Goal: Transaction & Acquisition: Purchase product/service

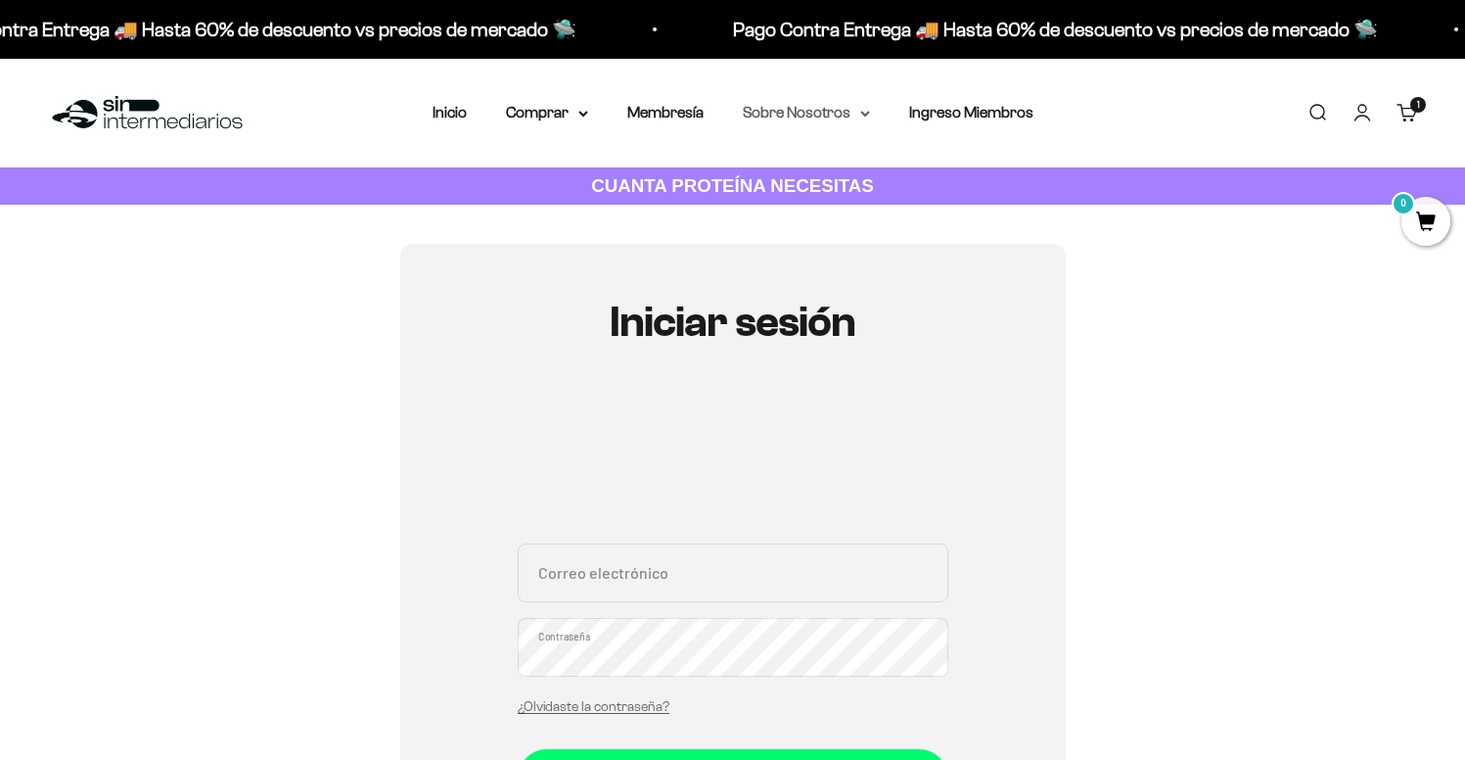
click at [800, 114] on summary "Sobre Nosotros" at bounding box center [806, 112] width 127 height 25
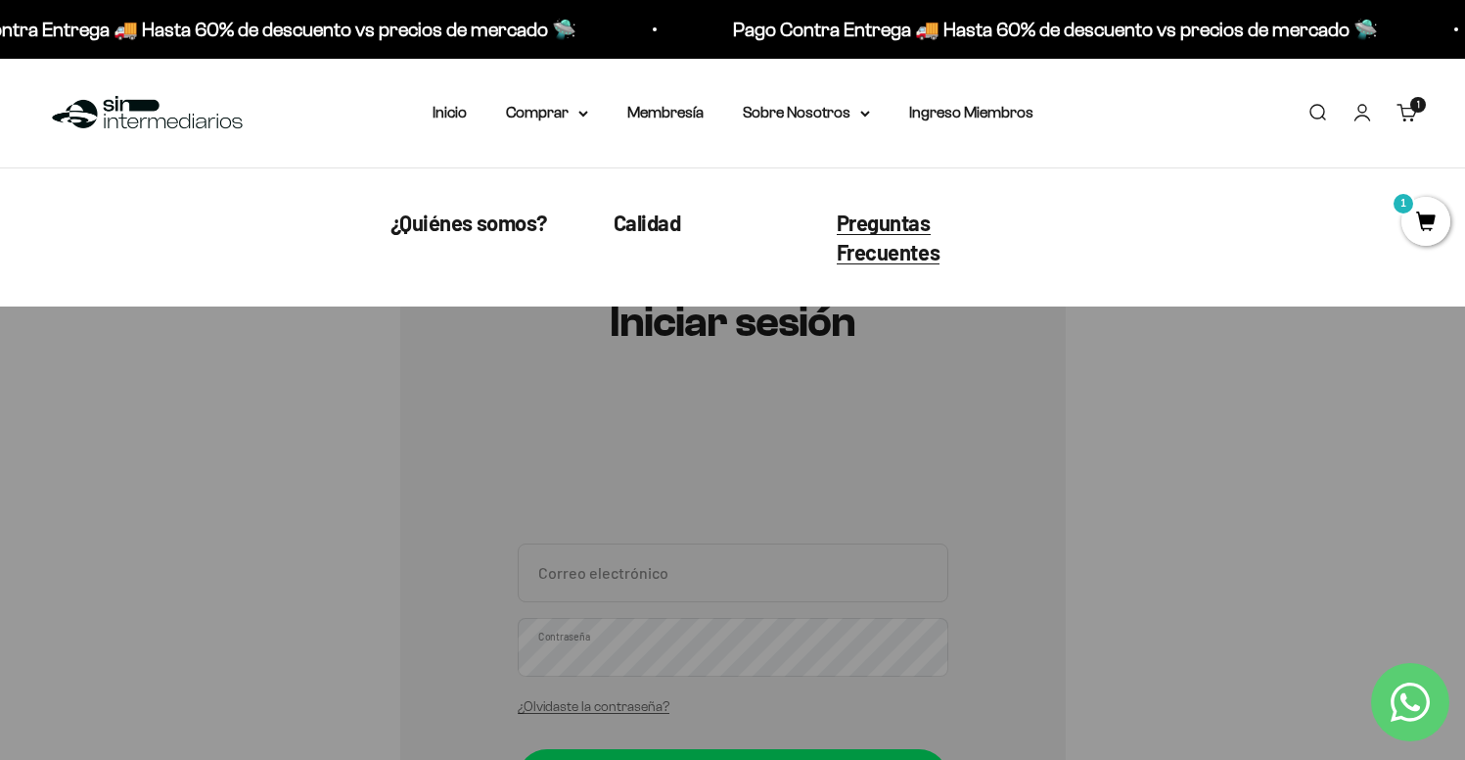
click at [869, 217] on span "Preguntas Frecuentes" at bounding box center [889, 237] width 104 height 56
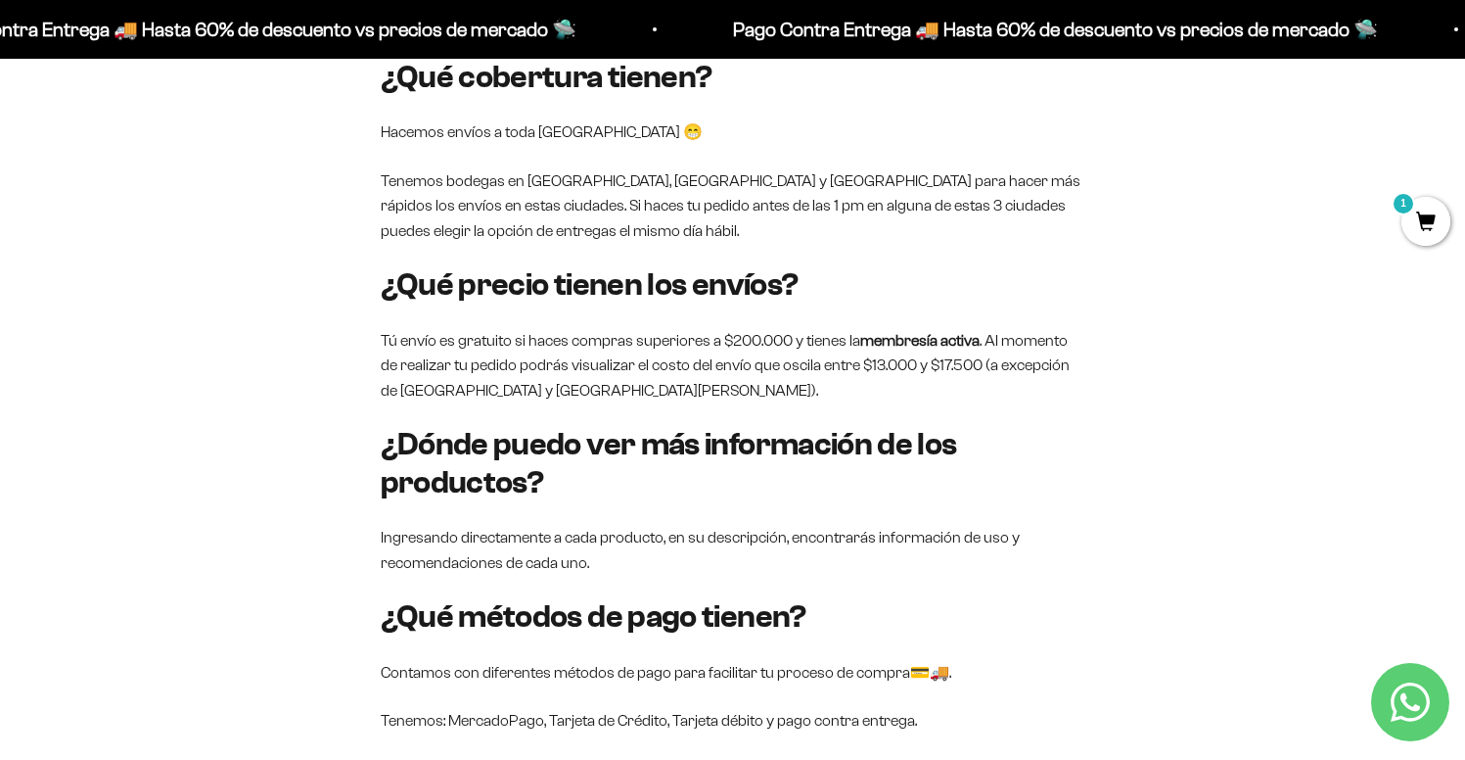
scroll to position [1702, 0]
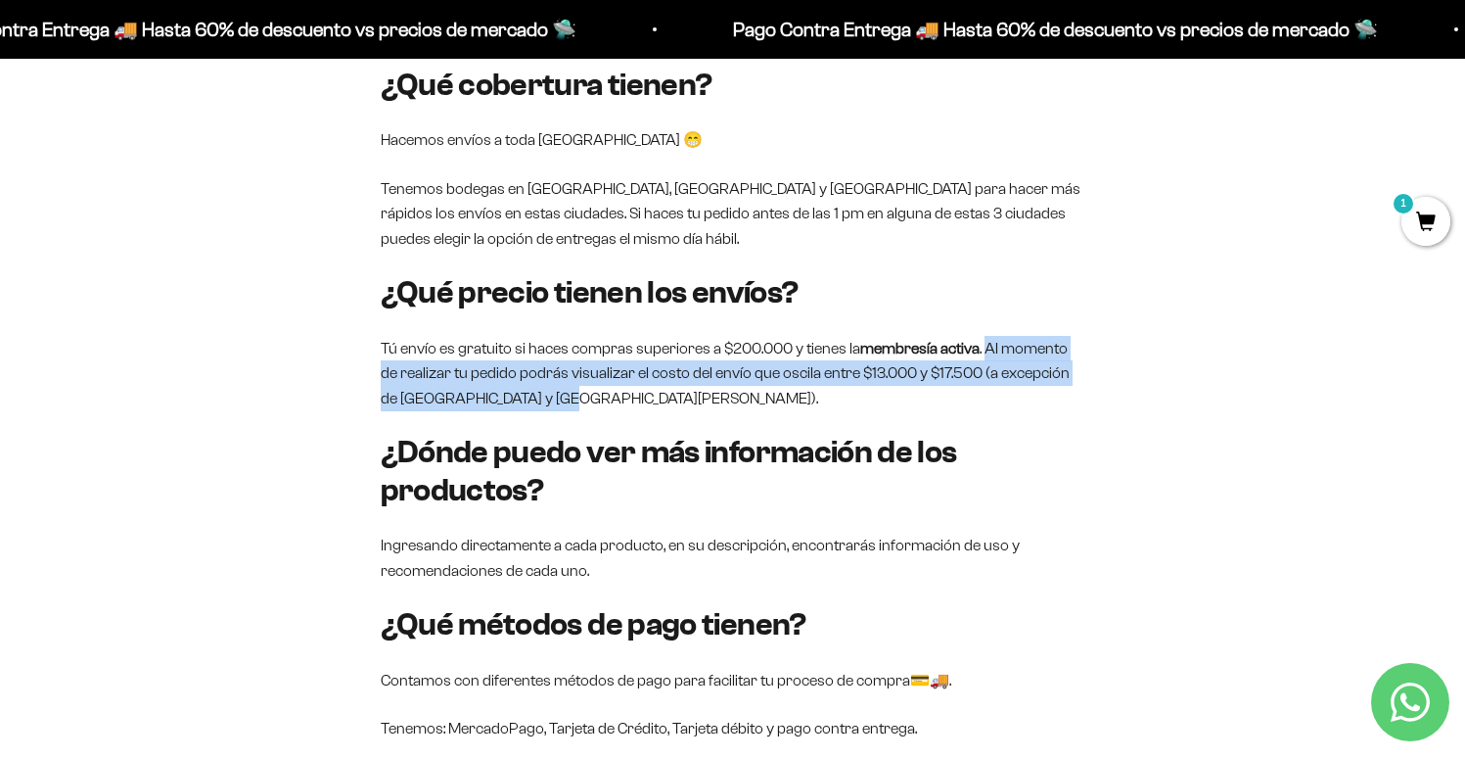
drag, startPoint x: 986, startPoint y: 321, endPoint x: 995, endPoint y: 371, distance: 50.7
click at [995, 371] on p "Tú envío es gratuito si haces compras superiores a $200.000 y tienes la membres…" at bounding box center [733, 373] width 705 height 75
copy p "Al momento de realizar tu pedido podrás visualizar el costo del envío que oscil…"
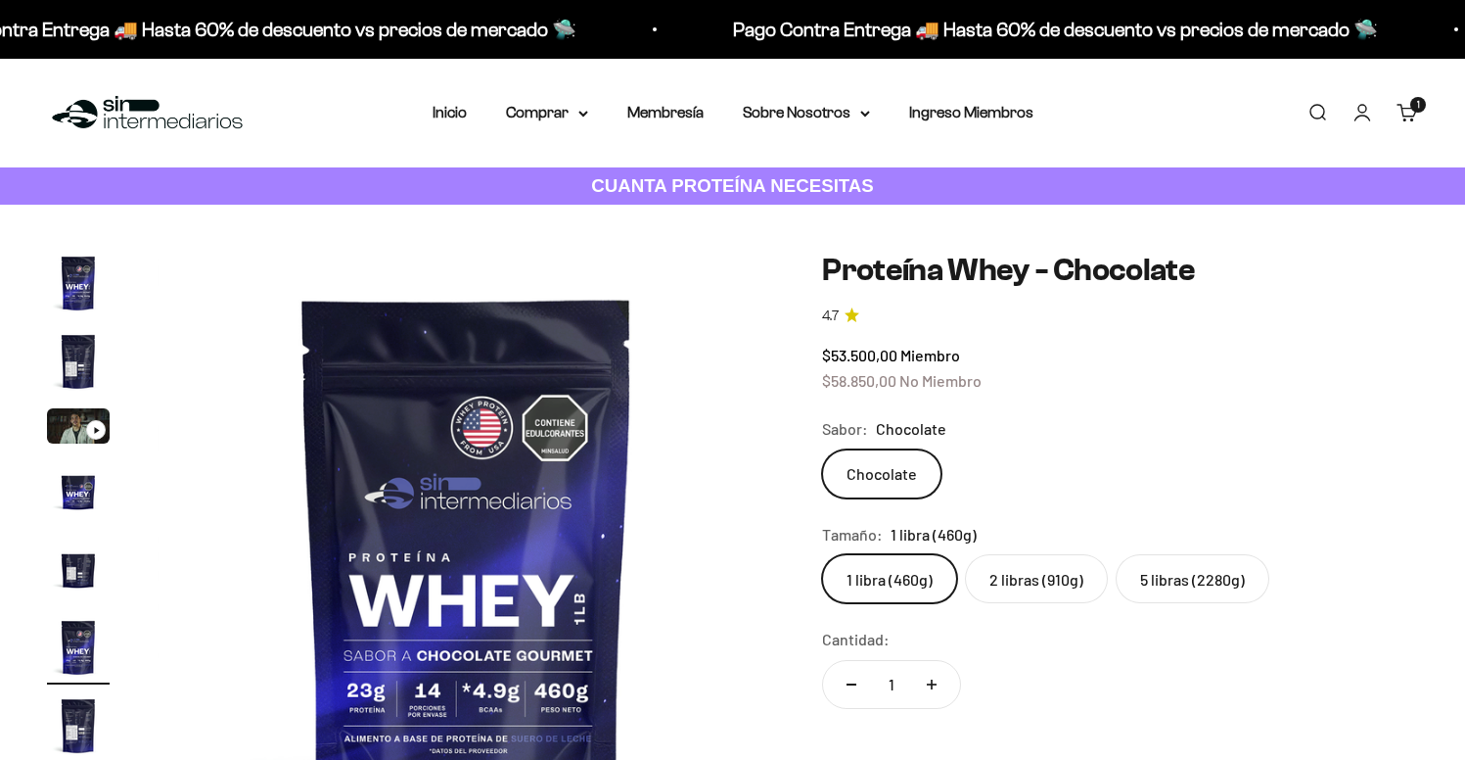
scroll to position [0, 3211]
click at [1022, 571] on label "2 libras (910g)" at bounding box center [1036, 578] width 143 height 49
click at [822, 554] on input "2 libras (910g)" at bounding box center [821, 553] width 1 height 1
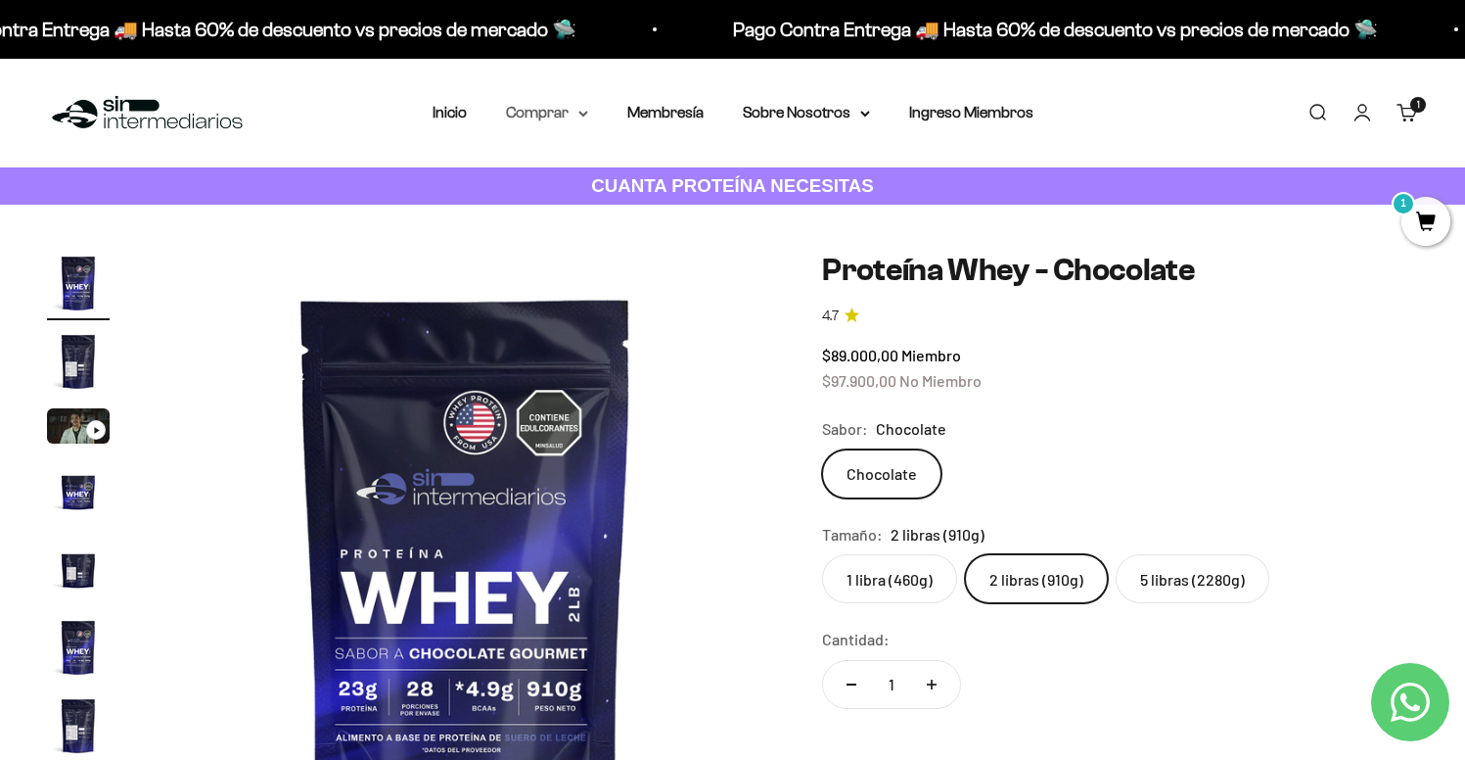
click at [555, 115] on summary "Comprar" at bounding box center [547, 112] width 82 height 25
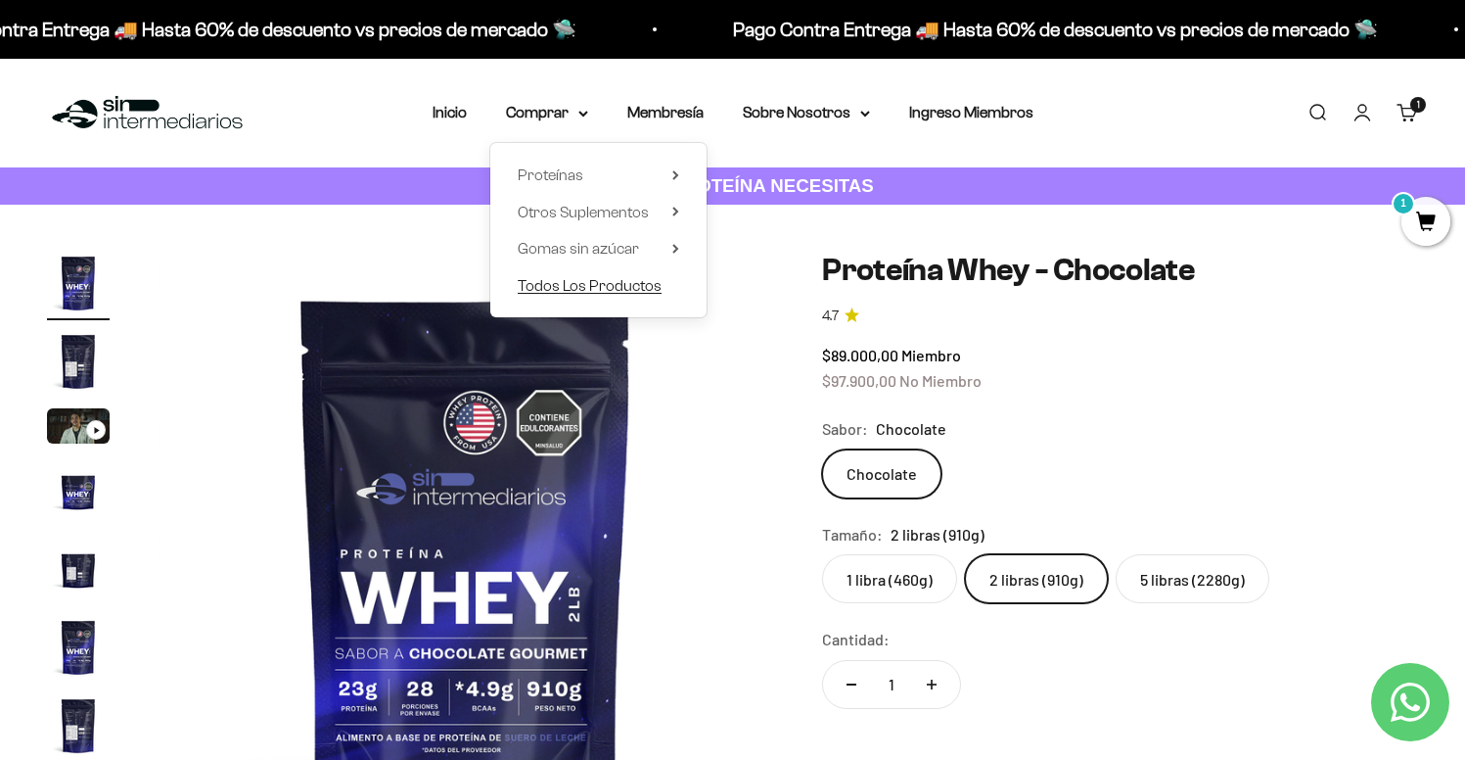
click at [562, 280] on span "Todos Los Productos" at bounding box center [590, 285] width 144 height 17
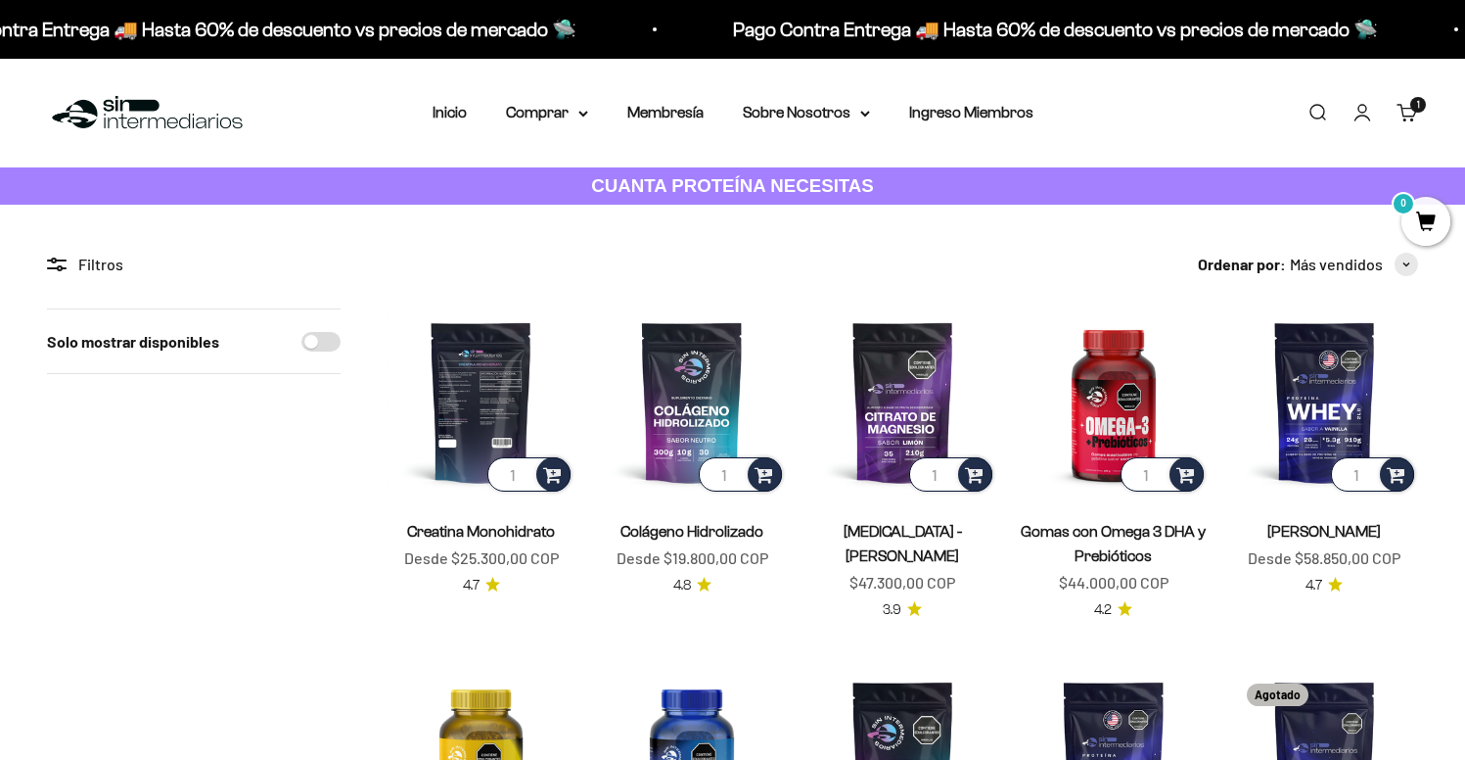
click at [497, 434] on img at bounding box center [481, 401] width 187 height 187
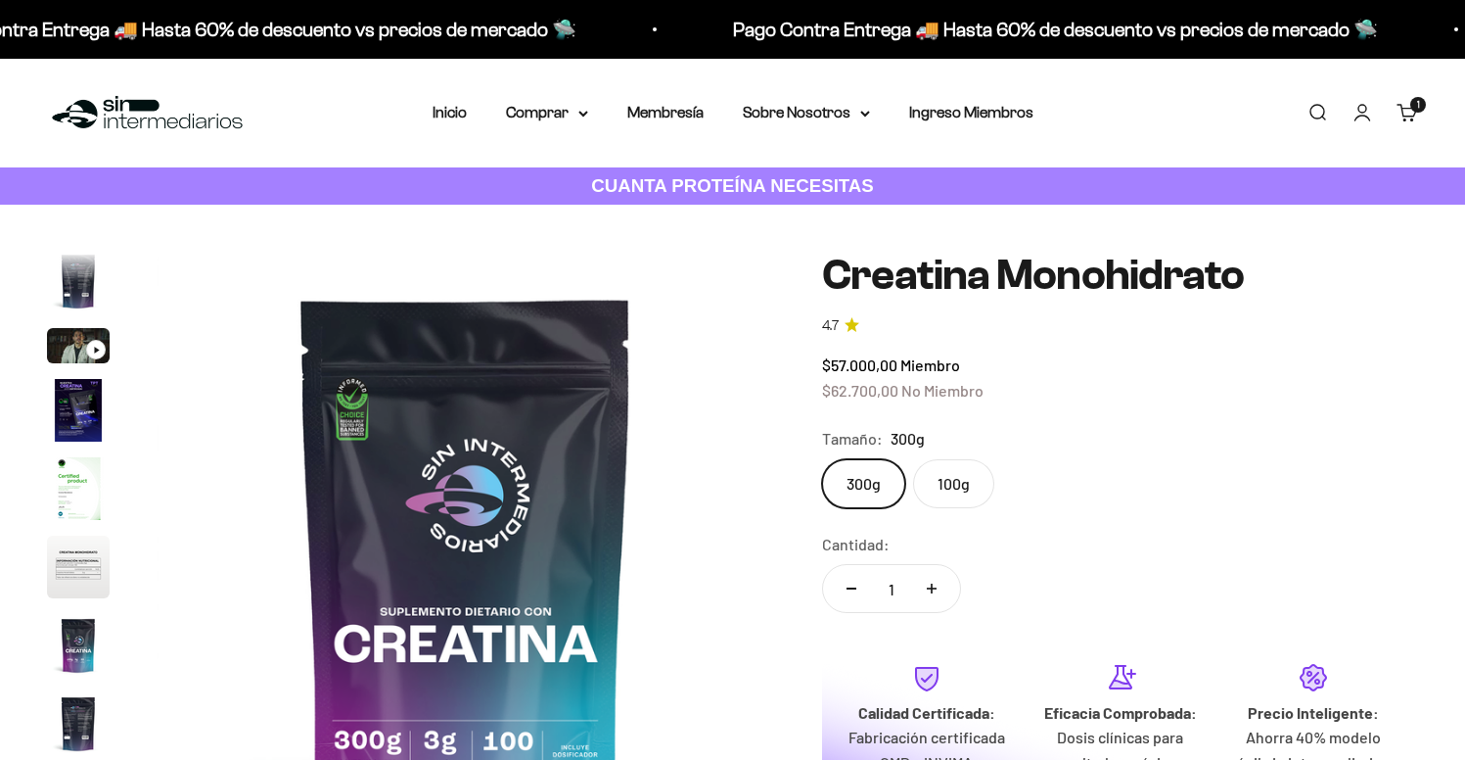
scroll to position [0, 5139]
